Goal: Contribute content: Contribute content

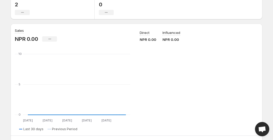
scroll to position [1, 0]
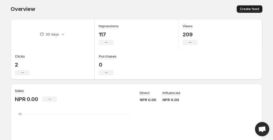
click at [255, 7] on span "Create feed" at bounding box center [249, 9] width 19 height 4
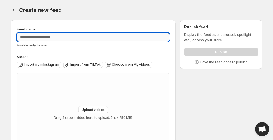
click at [69, 38] on input "Feed name" at bounding box center [93, 37] width 152 height 8
type input "**********"
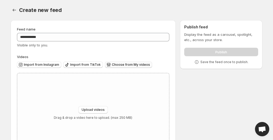
click at [113, 63] on span "Choose from My videos" at bounding box center [131, 64] width 38 height 4
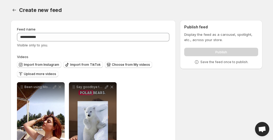
click at [230, 10] on div "Create new feed" at bounding box center [140, 9] width 243 height 7
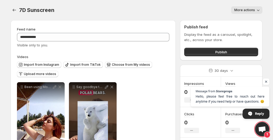
click at [254, 111] on span "Reply" at bounding box center [256, 114] width 27 height 10
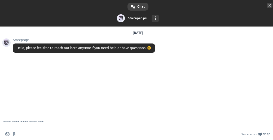
click at [269, 6] on span "Close chat" at bounding box center [269, 5] width 3 height 3
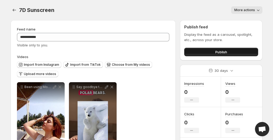
click at [232, 52] on button "Publish" at bounding box center [221, 52] width 74 height 8
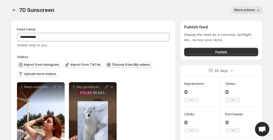
click at [121, 66] on span "Choose from My videos" at bounding box center [131, 64] width 38 height 4
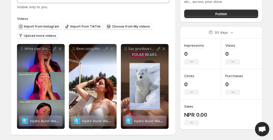
scroll to position [40, 0]
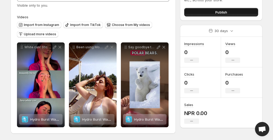
click at [215, 11] on span "Publish" at bounding box center [221, 12] width 12 height 5
click at [221, 11] on span "Publish" at bounding box center [221, 12] width 12 height 5
click at [219, 11] on span "Publish" at bounding box center [221, 12] width 12 height 5
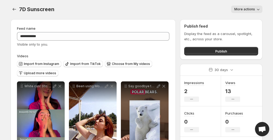
scroll to position [0, 0]
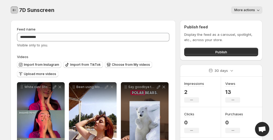
click at [14, 6] on button "Settings" at bounding box center [14, 9] width 7 height 7
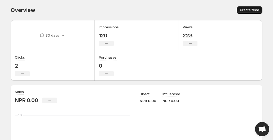
click at [253, 9] on span "Create feed" at bounding box center [249, 10] width 19 height 4
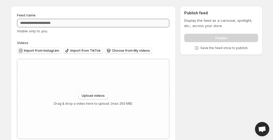
scroll to position [26, 0]
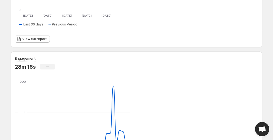
scroll to position [106, 0]
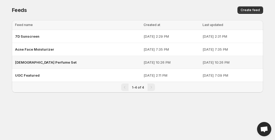
click at [49, 62] on div "[DEMOGRAPHIC_DATA] Perfume Set" at bounding box center [78, 62] width 126 height 10
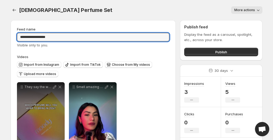
drag, startPoint x: 80, startPoint y: 39, endPoint x: -54, endPoint y: 38, distance: 134.3
click at [0, 38] on html "**********" at bounding box center [136, 70] width 273 height 140
type input "**********"
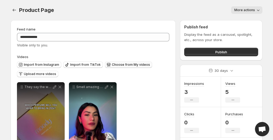
click at [140, 65] on span "Choose from My videos" at bounding box center [131, 64] width 38 height 4
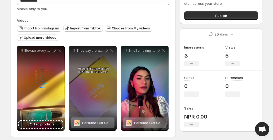
scroll to position [40, 0]
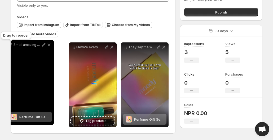
drag, startPoint x: 126, startPoint y: 48, endPoint x: 11, endPoint y: 46, distance: 114.7
click at [11, 46] on icon at bounding box center [11, 46] width 1 height 1
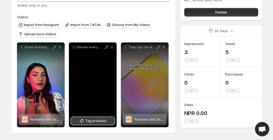
click at [93, 122] on span "Tag products" at bounding box center [95, 120] width 21 height 5
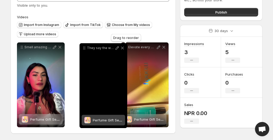
drag, startPoint x: 127, startPoint y: 48, endPoint x: 83, endPoint y: 49, distance: 43.4
click at [83, 49] on icon at bounding box center [84, 47] width 5 height 5
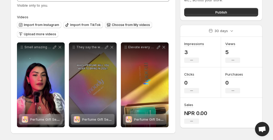
click at [121, 24] on span "Choose from My videos" at bounding box center [131, 25] width 38 height 4
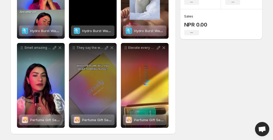
scroll to position [129, 0]
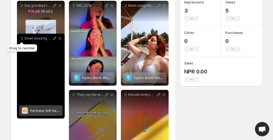
drag, startPoint x: 22, startPoint y: 47, endPoint x: 22, endPoint y: 1, distance: 46.6
click at [22, 1] on div "**********" at bounding box center [93, 74] width 152 height 202
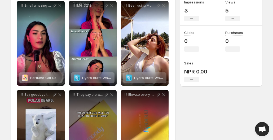
scroll to position [57, 0]
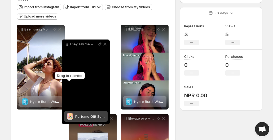
drag, startPoint x: 73, startPoint y: 121, endPoint x: 66, endPoint y: 46, distance: 75.3
click at [66, 46] on icon at bounding box center [66, 44] width 5 height 5
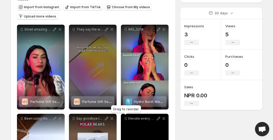
scroll to position [84, 0]
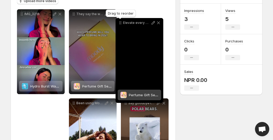
drag, startPoint x: 126, startPoint y: 92, endPoint x: 120, endPoint y: 18, distance: 74.1
click at [120, 20] on icon at bounding box center [120, 22] width 5 height 5
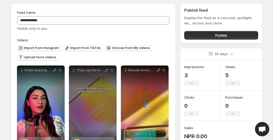
scroll to position [0, 0]
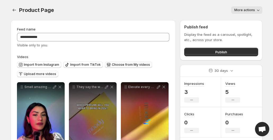
click at [134, 66] on span "Choose from My videos" at bounding box center [131, 64] width 38 height 4
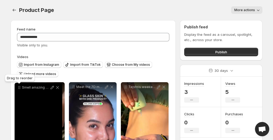
drag, startPoint x: 76, startPoint y: 54, endPoint x: 21, endPoint y: 88, distance: 64.3
click at [21, 88] on icon at bounding box center [19, 87] width 5 height 5
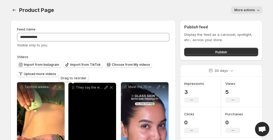
drag, startPoint x: 125, startPoint y: 27, endPoint x: 73, endPoint y: 88, distance: 80.4
click at [73, 88] on icon at bounding box center [72, 88] width 1 height 1
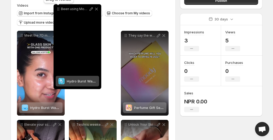
scroll to position [38, 0]
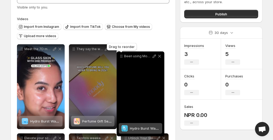
drag, startPoint x: 126, startPoint y: 65, endPoint x: 122, endPoint y: 58, distance: 7.6
click at [122, 58] on icon at bounding box center [121, 55] width 5 height 5
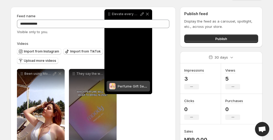
scroll to position [12, 0]
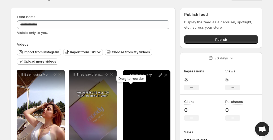
drag, startPoint x: 117, startPoint y: 11, endPoint x: 129, endPoint y: 77, distance: 67.0
click at [129, 77] on body "**********" at bounding box center [136, 58] width 273 height 140
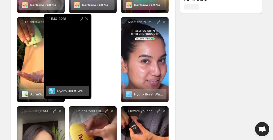
scroll to position [145, 0]
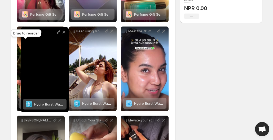
drag, startPoint x: 126, startPoint y: 76, endPoint x: 26, endPoint y: 31, distance: 109.3
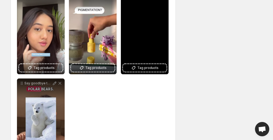
scroll to position [383, 0]
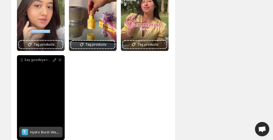
click at [21, 63] on div "Say goodbye to greasy and say hello to glowy Meet try" at bounding box center [41, 60] width 48 height 10
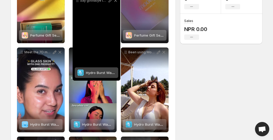
scroll to position [109, 0]
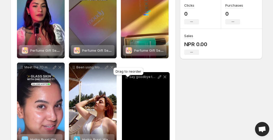
drag, startPoint x: 21, startPoint y: 60, endPoint x: 126, endPoint y: 77, distance: 106.2
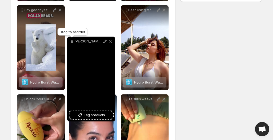
scroll to position [165, 0]
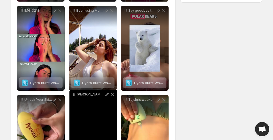
drag, startPoint x: 73, startPoint y: 61, endPoint x: 73, endPoint y: 96, distance: 34.4
click at [73, 96] on icon at bounding box center [73, 94] width 5 height 5
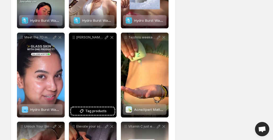
scroll to position [237, 0]
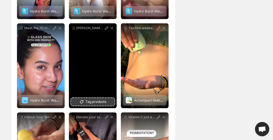
click at [95, 102] on span "Tag products" at bounding box center [95, 101] width 21 height 5
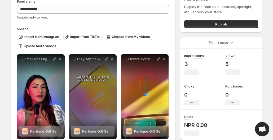
scroll to position [25, 0]
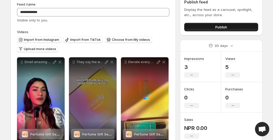
click at [237, 26] on button "Publish" at bounding box center [221, 27] width 74 height 8
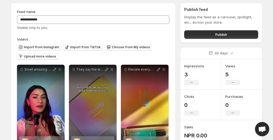
scroll to position [26, 0]
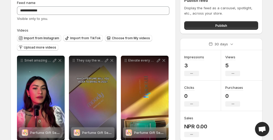
click at [50, 39] on span "Import from Instagram" at bounding box center [41, 38] width 35 height 4
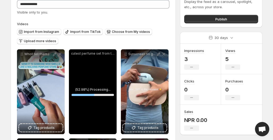
scroll to position [53, 0]
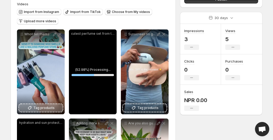
click at [46, 105] on span "Tag products" at bounding box center [43, 107] width 21 height 5
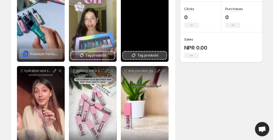
scroll to position [79, 0]
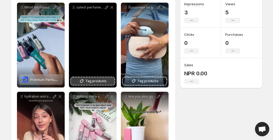
click at [105, 83] on span "Tag products" at bounding box center [95, 80] width 21 height 5
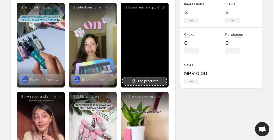
click at [155, 81] on span "Tag products" at bounding box center [147, 80] width 21 height 5
click at [145, 79] on span "Tag products" at bounding box center [147, 80] width 21 height 5
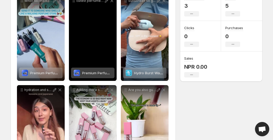
scroll to position [159, 0]
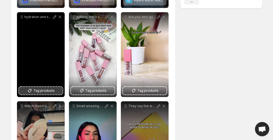
click at [47, 90] on span "Tag products" at bounding box center [43, 90] width 21 height 5
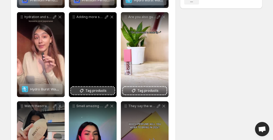
click at [103, 93] on span "Tag products" at bounding box center [95, 90] width 21 height 5
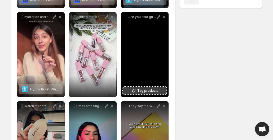
click at [146, 91] on span "Tag products" at bounding box center [147, 90] width 21 height 5
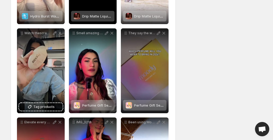
scroll to position [238, 0]
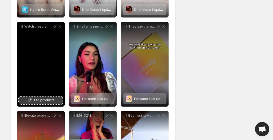
click at [48, 99] on span "Tag products" at bounding box center [43, 99] width 21 height 5
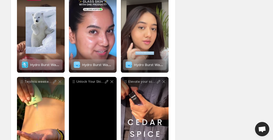
scroll to position [503, 0]
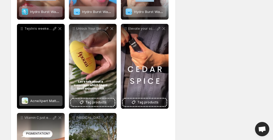
click at [42, 101] on span "AcneXpert Mattifying SPF 50 PA ++++ [MEDICAL_DATA] for Oil & Acne Control" at bounding box center [95, 101] width 130 height 4
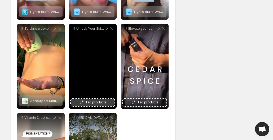
click at [90, 101] on span "Tag products" at bounding box center [95, 102] width 21 height 5
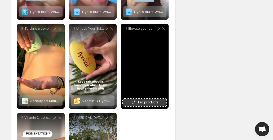
click at [149, 104] on span "Tag products" at bounding box center [147, 102] width 21 height 5
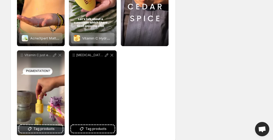
scroll to position [574, 0]
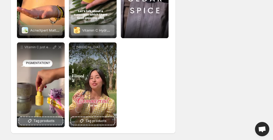
click at [40, 122] on span "Tag products" at bounding box center [43, 120] width 21 height 5
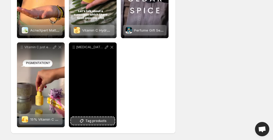
click at [99, 121] on span "Tag products" at bounding box center [95, 120] width 21 height 5
click at [95, 123] on span "Tag products" at bounding box center [95, 120] width 21 height 5
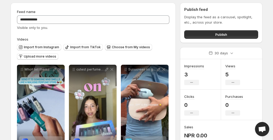
scroll to position [0, 0]
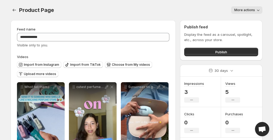
click at [246, 11] on span "More actions" at bounding box center [244, 10] width 21 height 4
click at [170, 14] on div "Product Page . This page is ready Product Page More actions More actions More a…" at bounding box center [137, 10] width 252 height 20
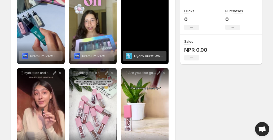
scroll to position [53, 0]
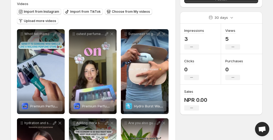
click at [47, 9] on button "Import from Instagram" at bounding box center [39, 11] width 44 height 6
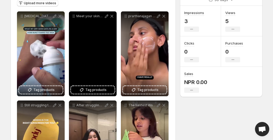
scroll to position [79, 0]
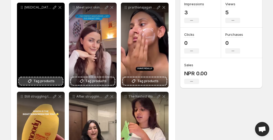
click at [46, 79] on span "Tag products" at bounding box center [43, 80] width 21 height 5
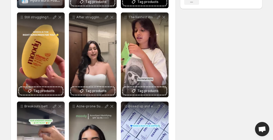
scroll to position [159, 0]
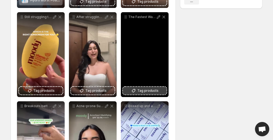
click at [143, 90] on span "Tag products" at bounding box center [147, 90] width 21 height 5
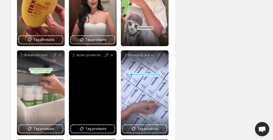
scroll to position [212, 0]
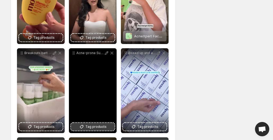
click at [95, 126] on span "Tag products" at bounding box center [95, 126] width 21 height 5
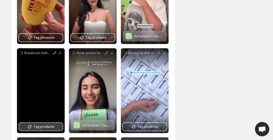
click at [41, 129] on span "Tag products" at bounding box center [43, 126] width 21 height 5
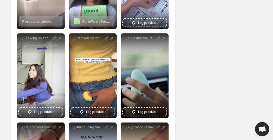
scroll to position [318, 0]
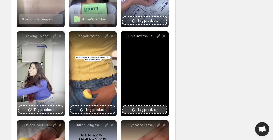
click at [147, 110] on span "Tag products" at bounding box center [147, 109] width 21 height 5
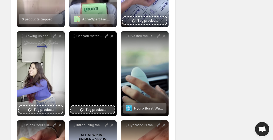
click at [100, 106] on button "Tag products" at bounding box center [92, 109] width 43 height 7
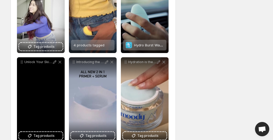
scroll to position [397, 0]
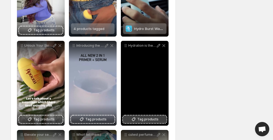
click at [144, 118] on span "Tag products" at bounding box center [147, 119] width 21 height 5
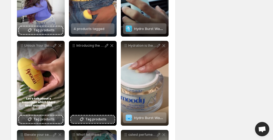
click at [99, 117] on span "Tag products" at bounding box center [95, 119] width 21 height 5
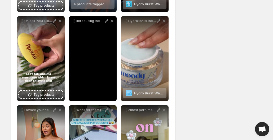
scroll to position [450, 0]
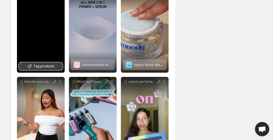
click at [38, 66] on span "Tag products" at bounding box center [43, 66] width 21 height 5
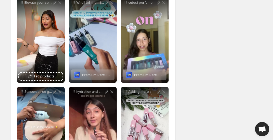
scroll to position [530, 0]
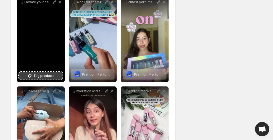
click at [44, 75] on span "Tag products" at bounding box center [43, 75] width 21 height 5
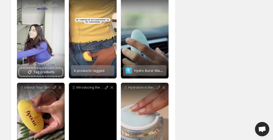
scroll to position [344, 0]
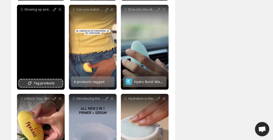
click at [43, 81] on span "Tag products" at bounding box center [43, 82] width 21 height 5
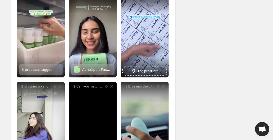
scroll to position [265, 0]
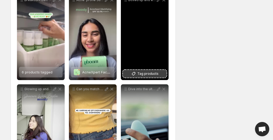
click at [147, 73] on span "Tag products" at bounding box center [147, 73] width 21 height 5
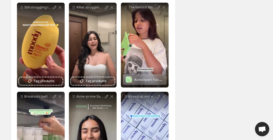
scroll to position [159, 0]
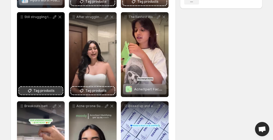
click at [47, 90] on span "Tag products" at bounding box center [43, 90] width 21 height 5
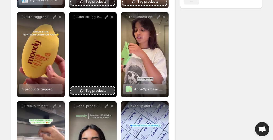
click at [95, 88] on button "Tag products" at bounding box center [92, 90] width 43 height 7
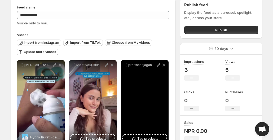
scroll to position [53, 0]
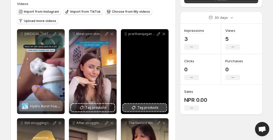
click at [147, 105] on span "Tag products" at bounding box center [147, 107] width 21 height 5
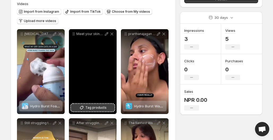
click at [90, 108] on span "Tag products" at bounding box center [95, 107] width 21 height 5
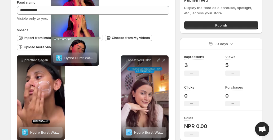
scroll to position [0, 0]
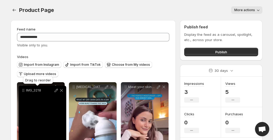
drag, startPoint x: 126, startPoint y: 72, endPoint x: 24, endPoint y: 91, distance: 103.9
click at [24, 91] on icon at bounding box center [24, 90] width 1 height 1
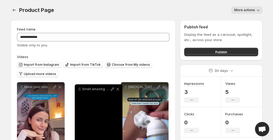
drag, startPoint x: 23, startPoint y: 86, endPoint x: 80, endPoint y: 91, distance: 58.0
click at [80, 91] on icon at bounding box center [79, 88] width 5 height 5
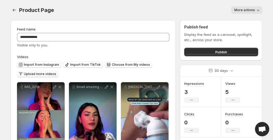
click at [168, 66] on div "Import from Instagram Import from TikTok Choose from My videos Upload more vide…" at bounding box center [92, 68] width 154 height 19
click at [227, 47] on div "Publish" at bounding box center [221, 51] width 74 height 11
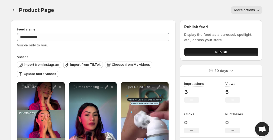
click at [221, 54] on span "Publish" at bounding box center [221, 51] width 12 height 5
click at [224, 55] on button "Publish" at bounding box center [221, 52] width 74 height 8
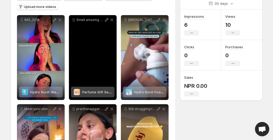
scroll to position [79, 0]
